Goal: Transaction & Acquisition: Download file/media

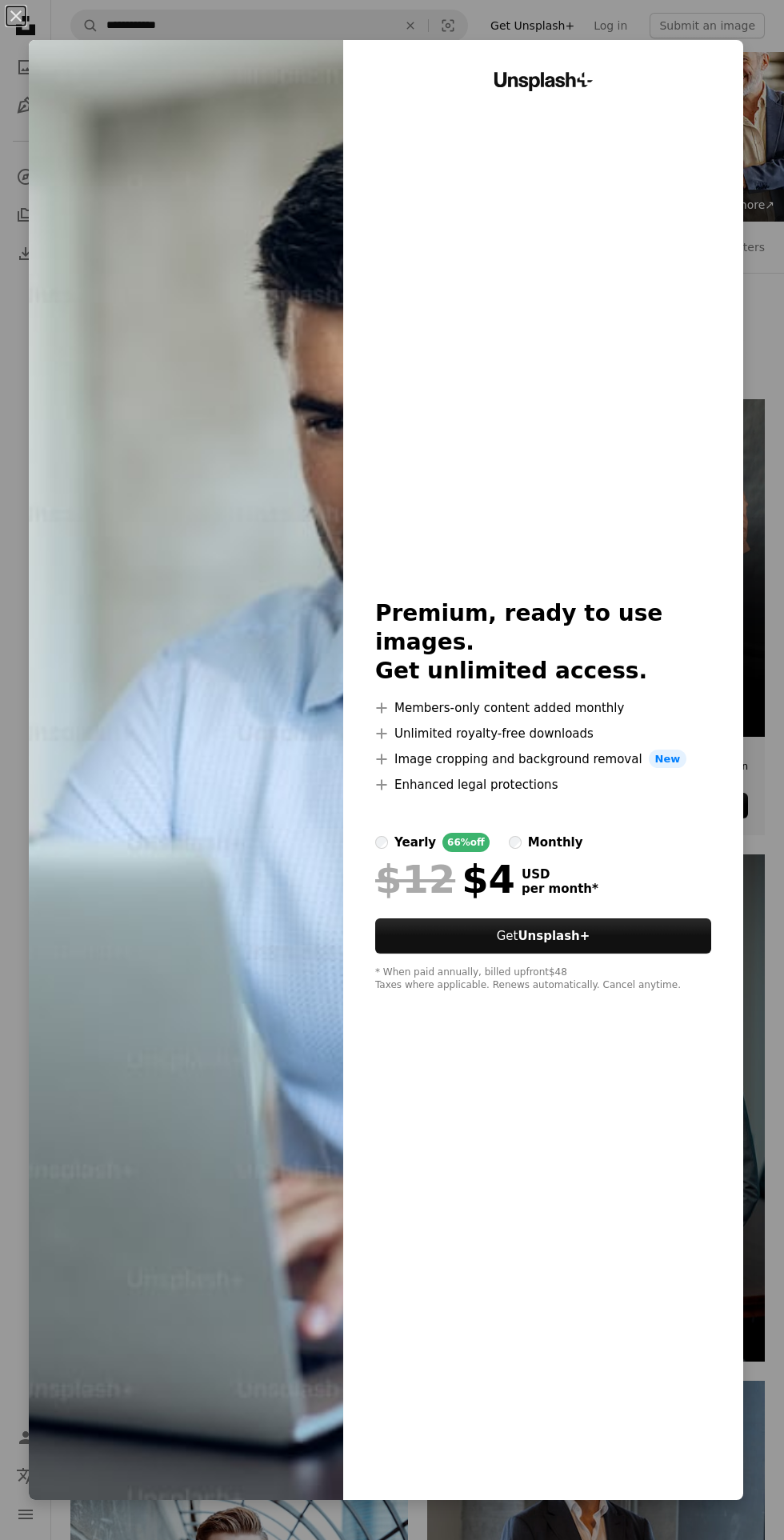
click at [229, 745] on img at bounding box center [186, 770] width 315 height 1460
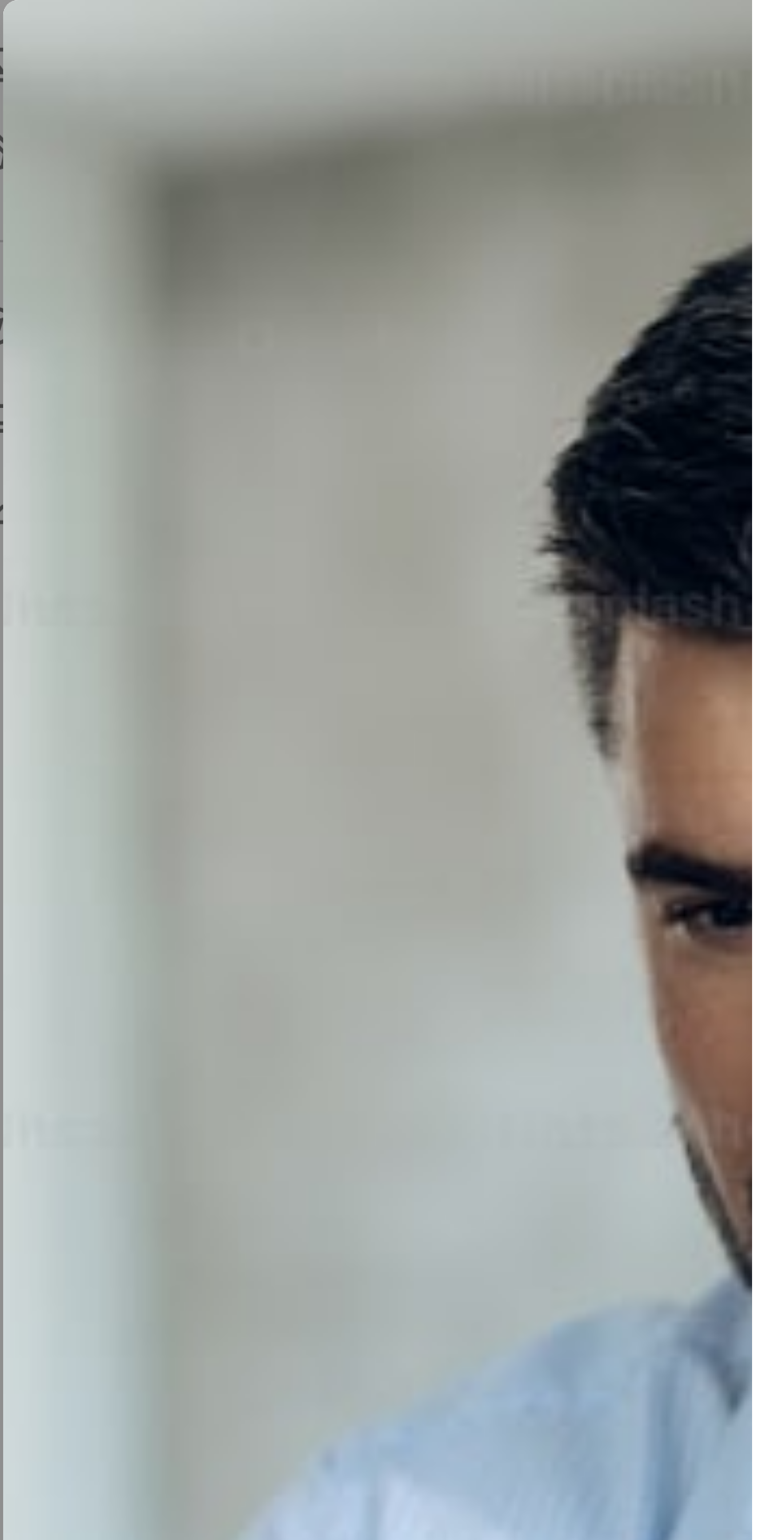
click at [78, 311] on img at bounding box center [186, 770] width 315 height 1460
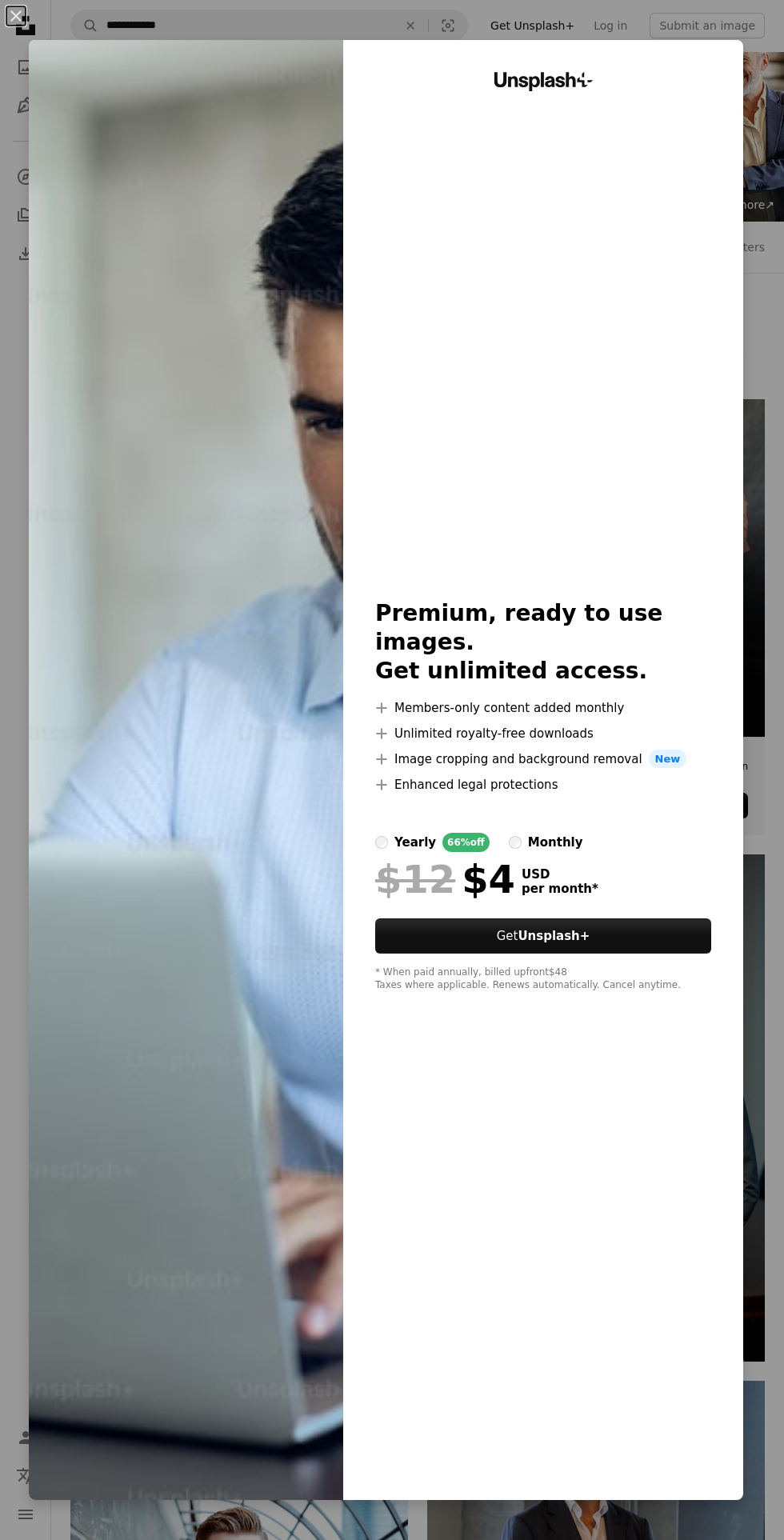
click at [562, 833] on div "monthly" at bounding box center [555, 842] width 55 height 20
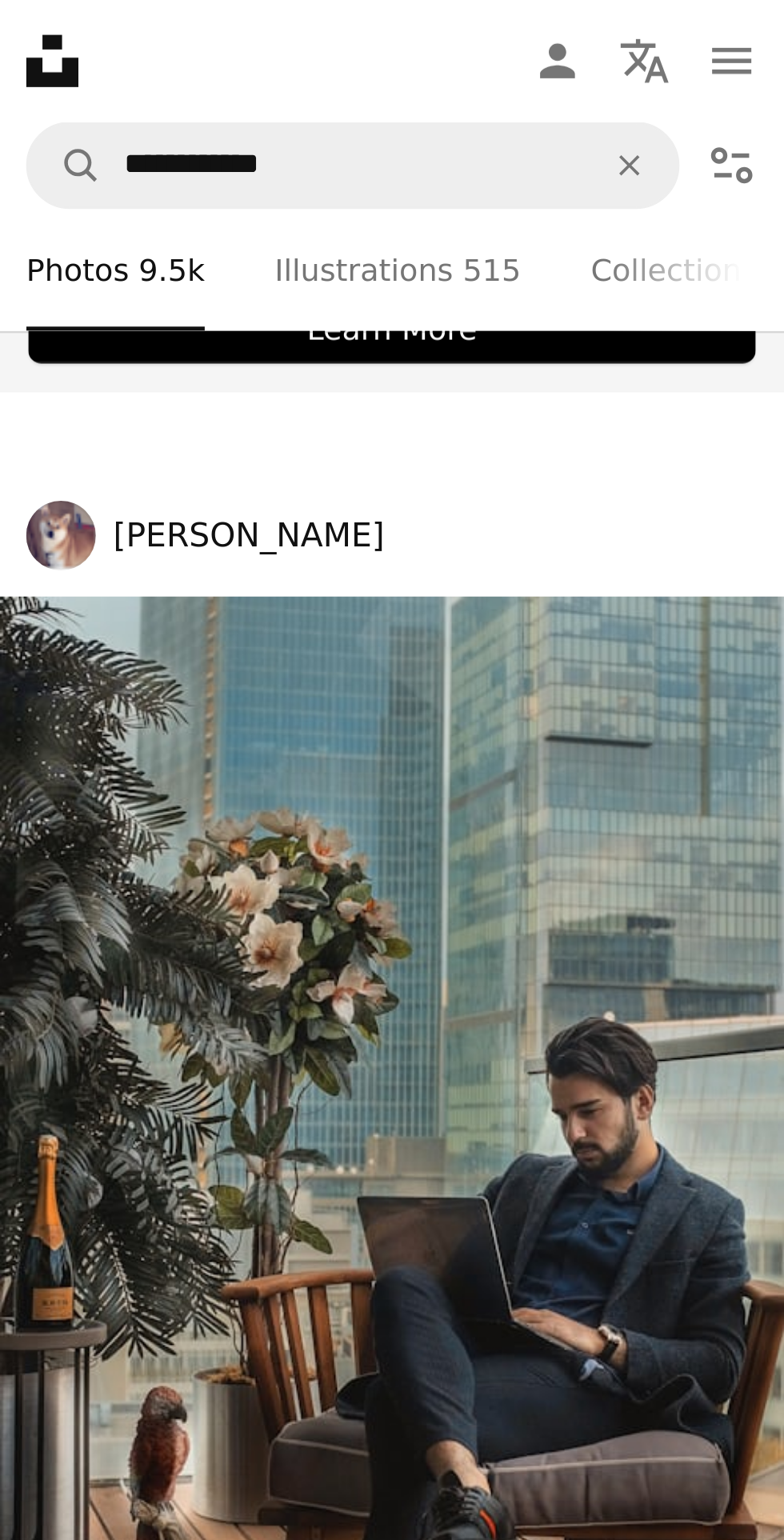
scroll to position [1325, 0]
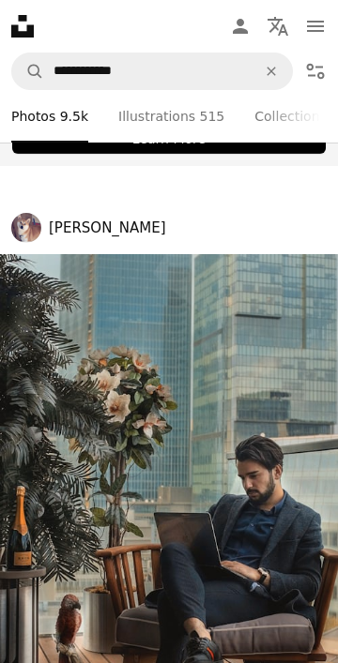
click at [233, 445] on img at bounding box center [169, 521] width 338 height 534
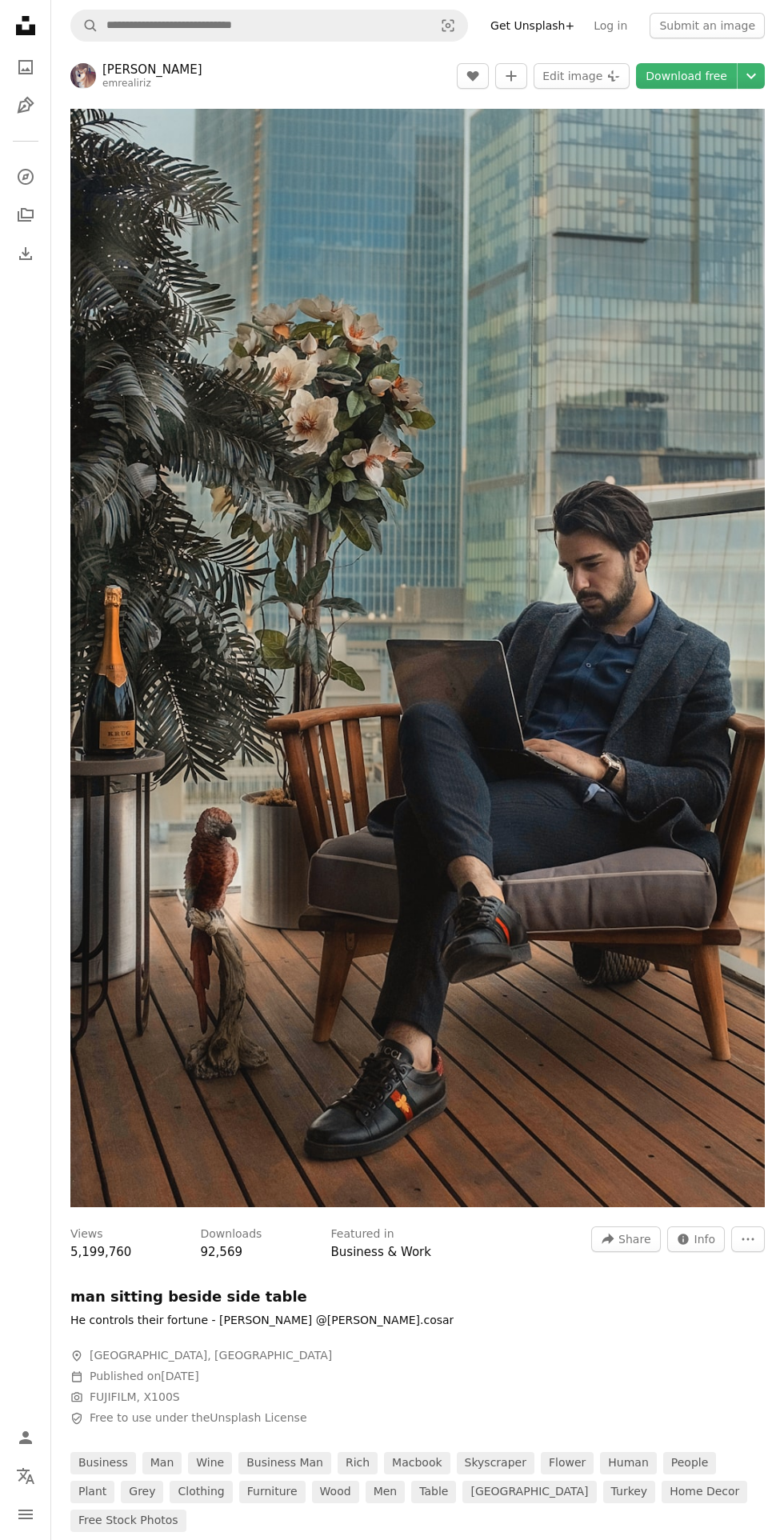
click at [598, 845] on img "Zoom in on this image" at bounding box center [418, 658] width 694 height 1098
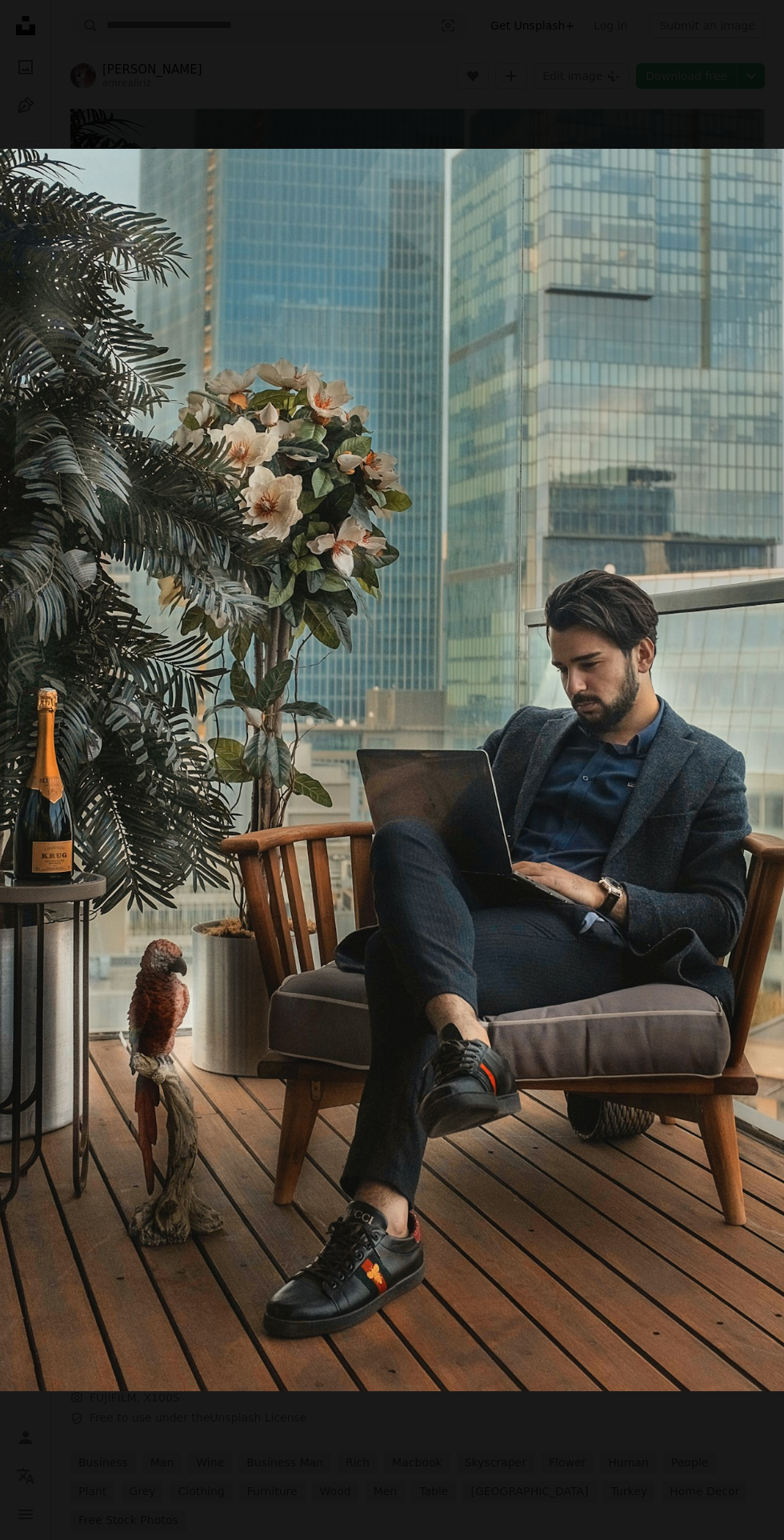
click at [676, 1089] on img "Zoom out on this image" at bounding box center [392, 770] width 786 height 1243
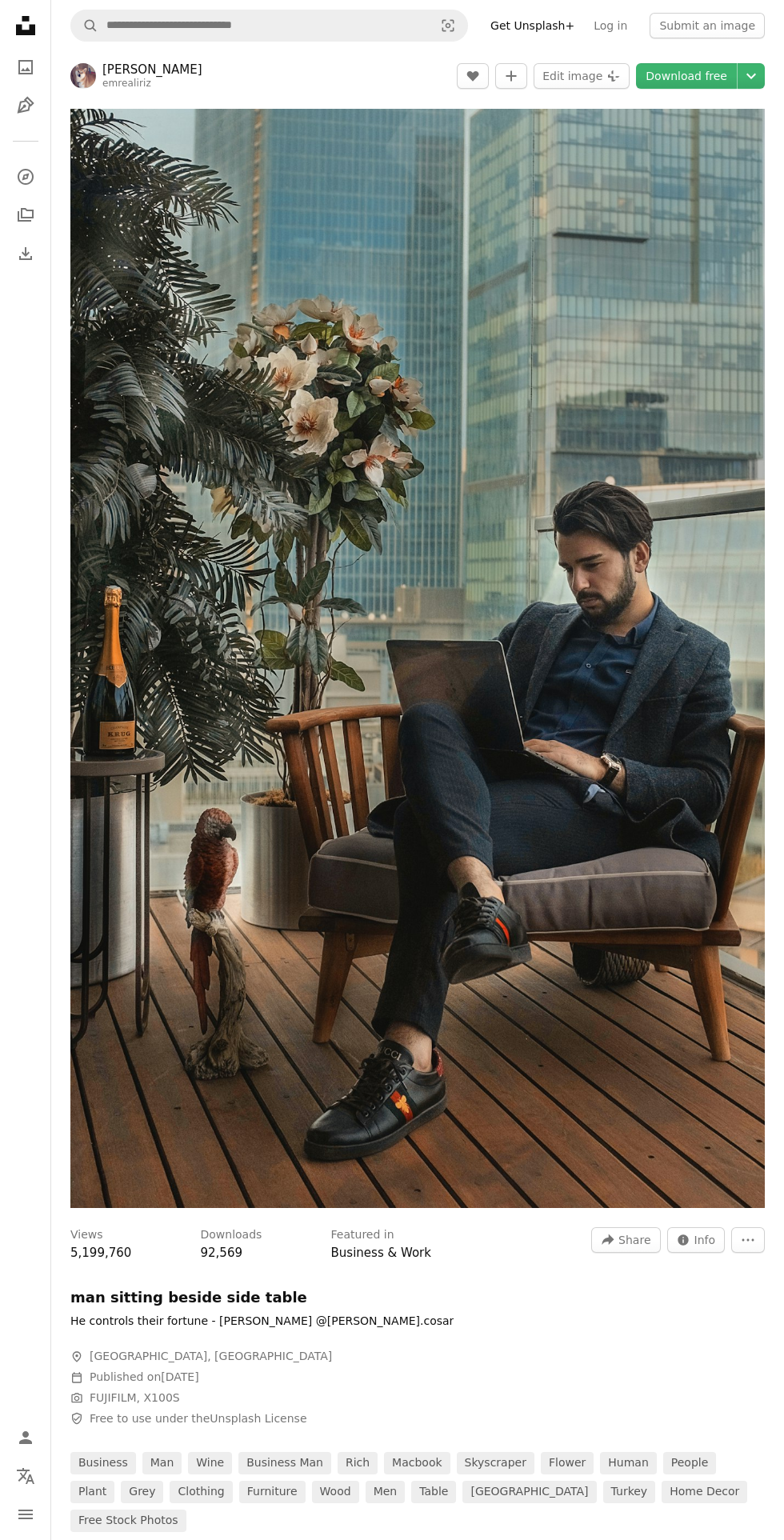
click at [653, 888] on img "Zoom in on this image" at bounding box center [418, 659] width 694 height 1099
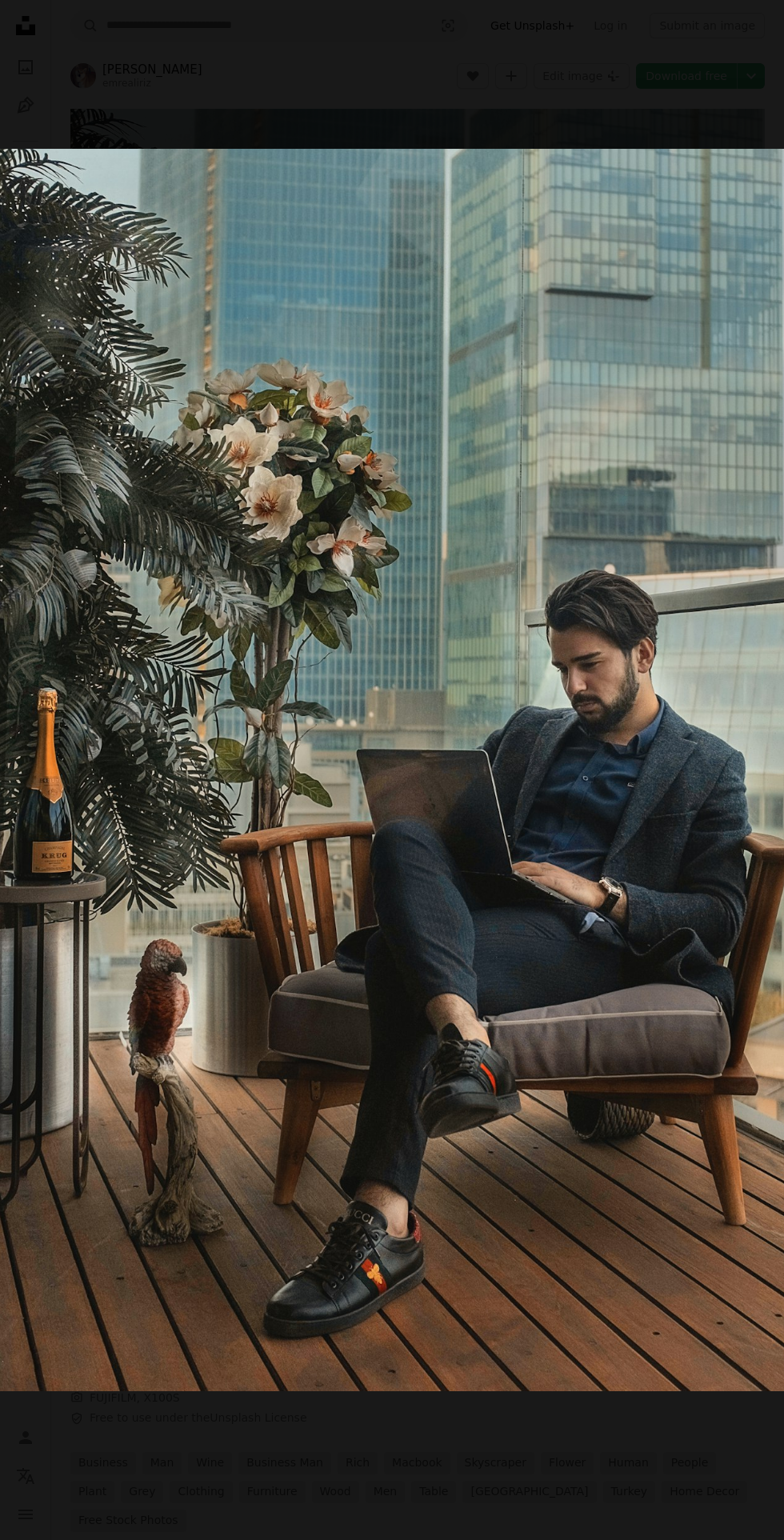
click at [628, 856] on img "Zoom out on this image" at bounding box center [392, 770] width 786 height 1243
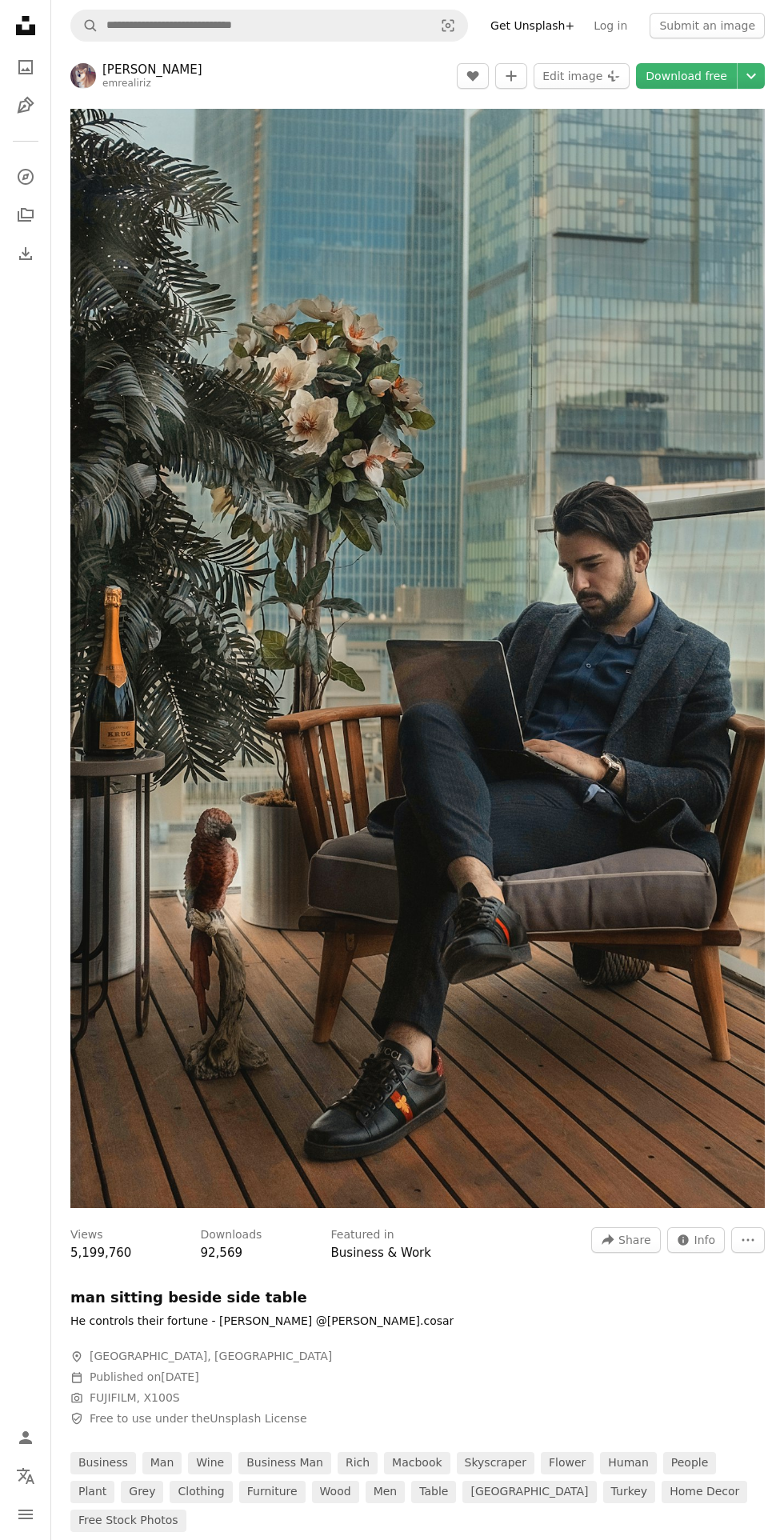
click at [636, 848] on img "Zoom in on this image" at bounding box center [418, 659] width 694 height 1099
